Goal: Obtain resource: Obtain resource

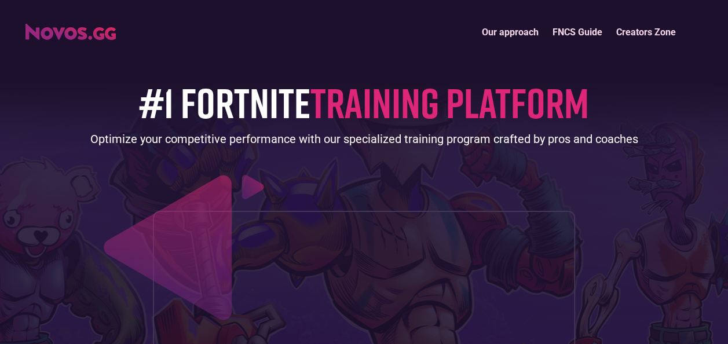
click at [598, 29] on link "FNCS Guide" at bounding box center [578, 32] width 64 height 25
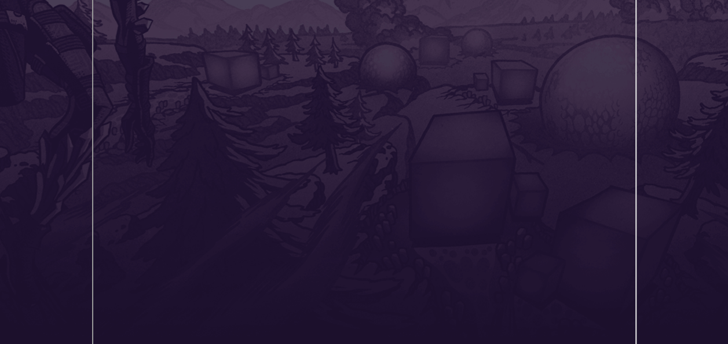
scroll to position [439, 0]
